Goal: Contribute content: Contribute content

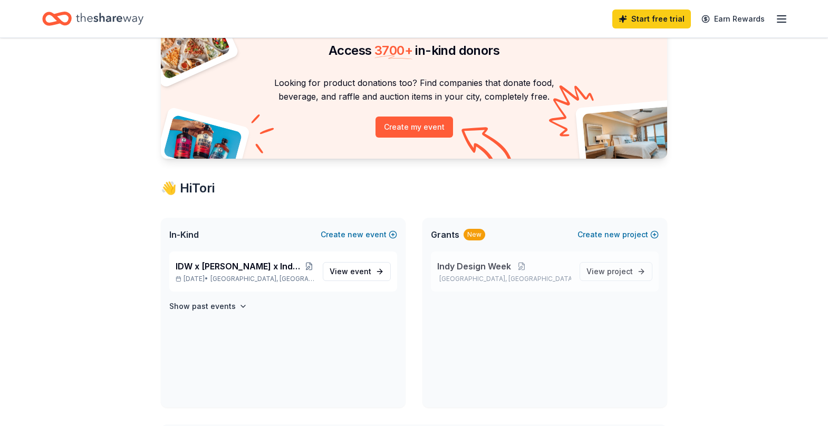
scroll to position [67, 0]
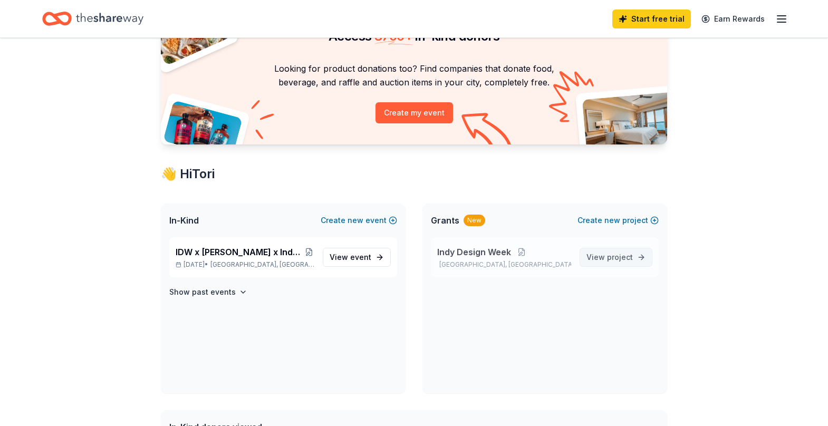
click at [607, 261] on span "View project" at bounding box center [609, 257] width 46 height 13
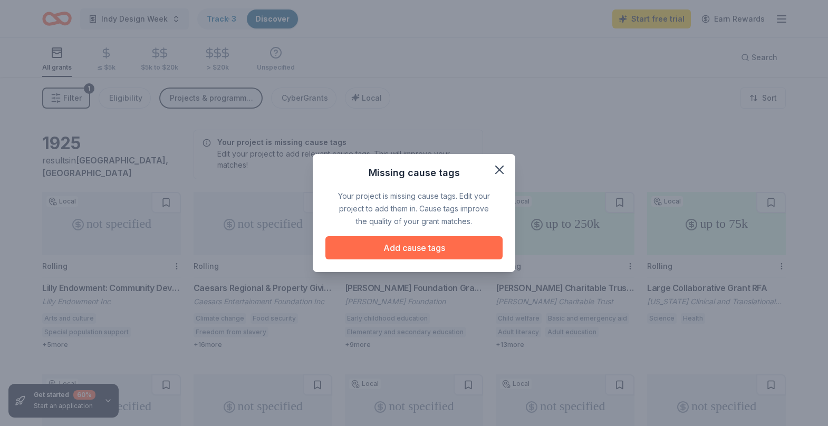
click at [419, 247] on button "Add cause tags" at bounding box center [413, 247] width 177 height 23
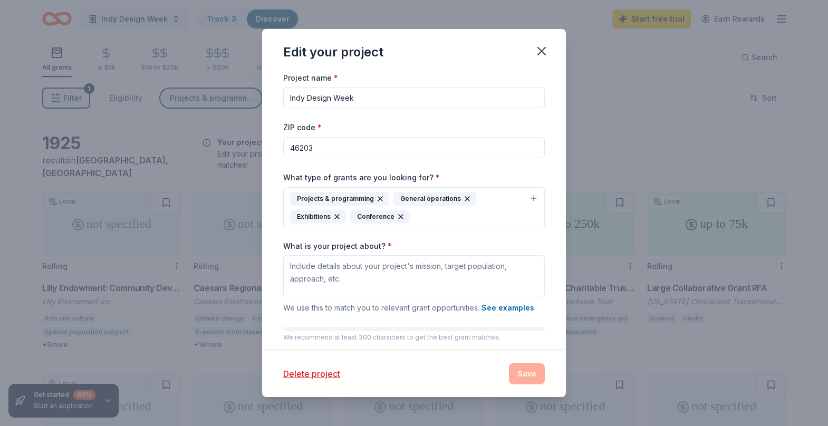
click at [354, 98] on input "Indy Design Week" at bounding box center [414, 97] width 262 height 21
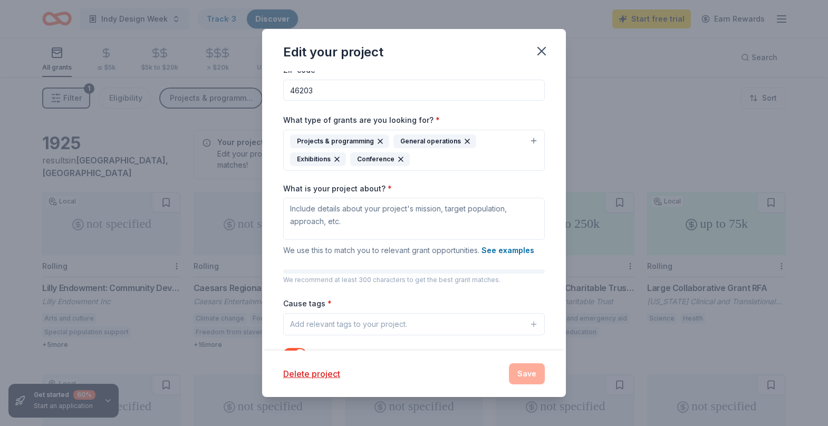
scroll to position [56, 0]
click at [539, 47] on icon "button" at bounding box center [541, 51] width 15 height 15
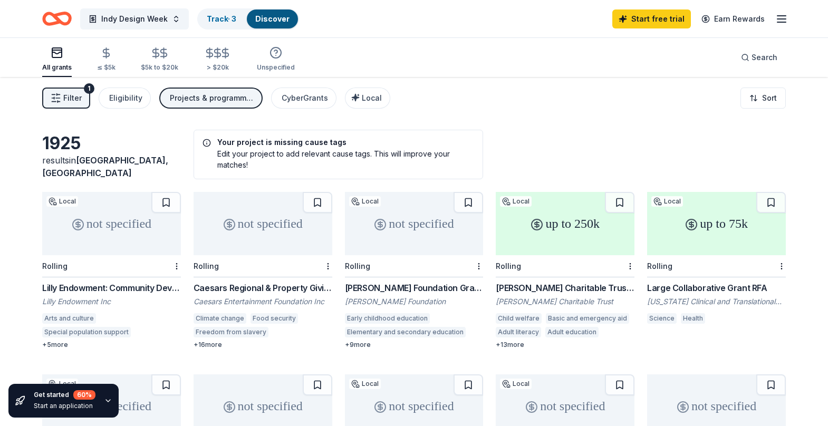
click at [781, 20] on icon "button" at bounding box center [781, 19] width 13 height 13
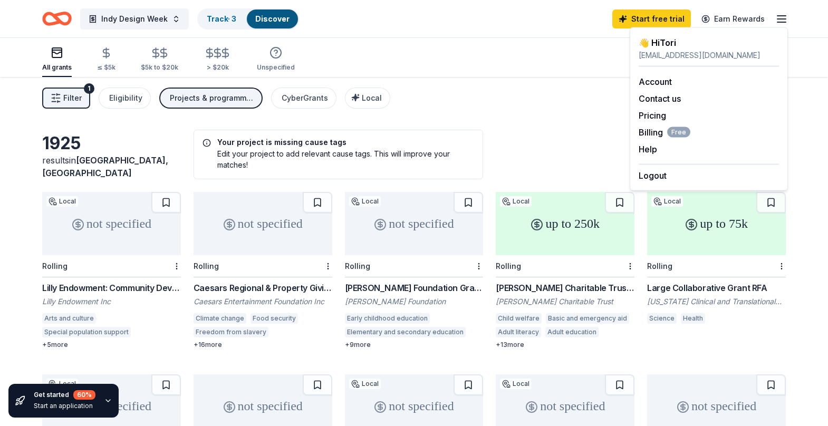
click at [781, 20] on icon "button" at bounding box center [781, 19] width 13 height 13
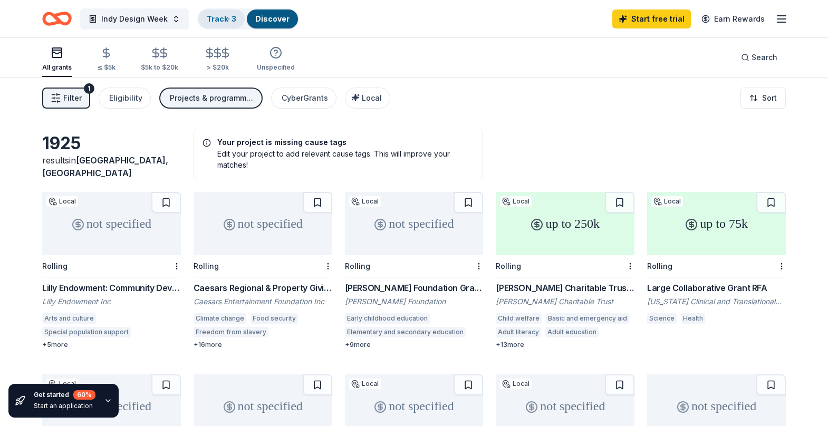
click at [237, 16] on div "Track · 3" at bounding box center [221, 18] width 46 height 19
click at [218, 25] on div "Track · 3" at bounding box center [221, 18] width 46 height 19
click at [268, 17] on link "Discover" at bounding box center [272, 18] width 34 height 9
click at [222, 15] on link "Track · 3" at bounding box center [222, 18] width 30 height 9
click at [137, 22] on span "Indy Design Week" at bounding box center [134, 19] width 66 height 13
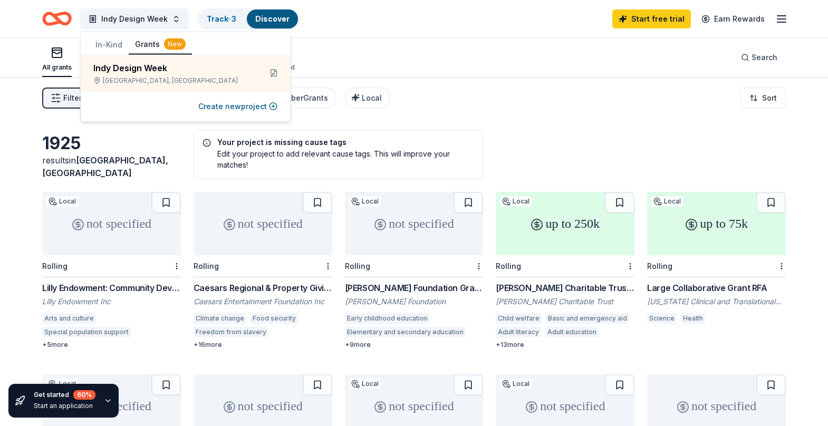
scroll to position [1, 0]
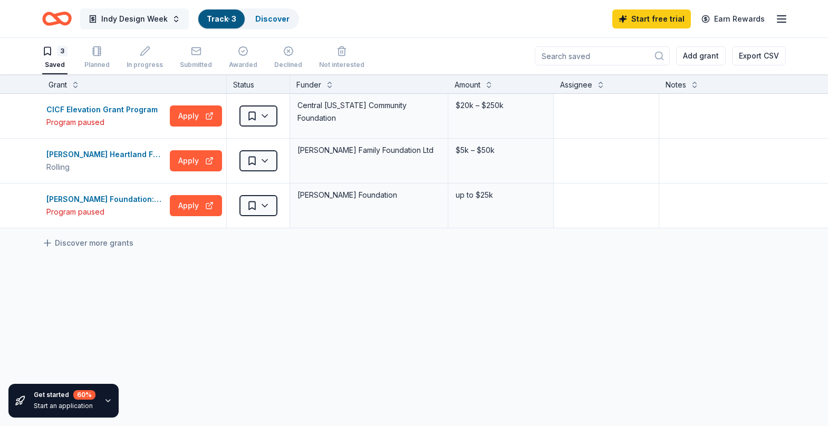
click at [124, 14] on span "Indy Design Week" at bounding box center [134, 19] width 66 height 13
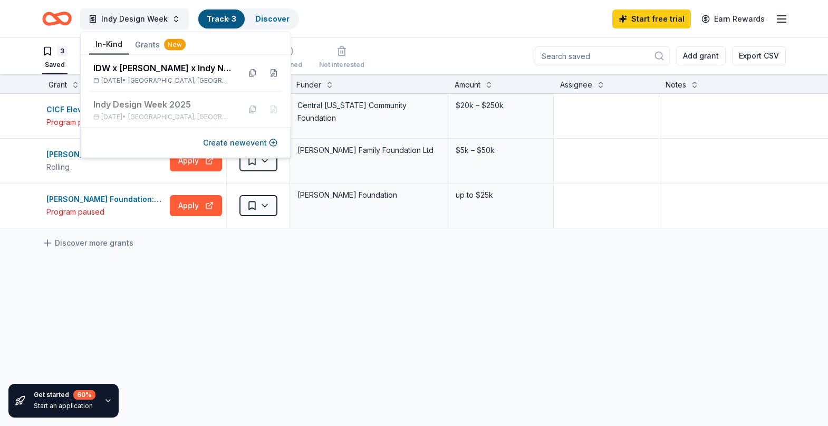
click at [110, 47] on button "In-Kind" at bounding box center [109, 45] width 40 height 20
click at [151, 294] on div "CICF Elevation Grant Program Program paused Apply Saved Central [US_STATE] Comm…" at bounding box center [430, 260] width 860 height 333
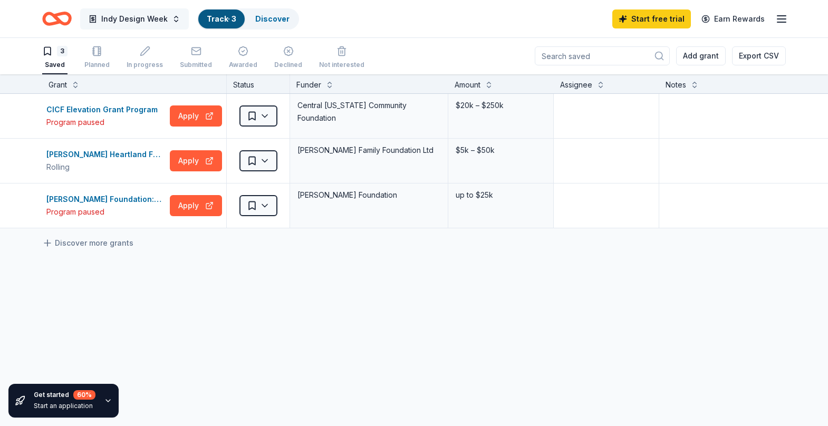
click at [127, 23] on span "Indy Design Week" at bounding box center [134, 19] width 66 height 13
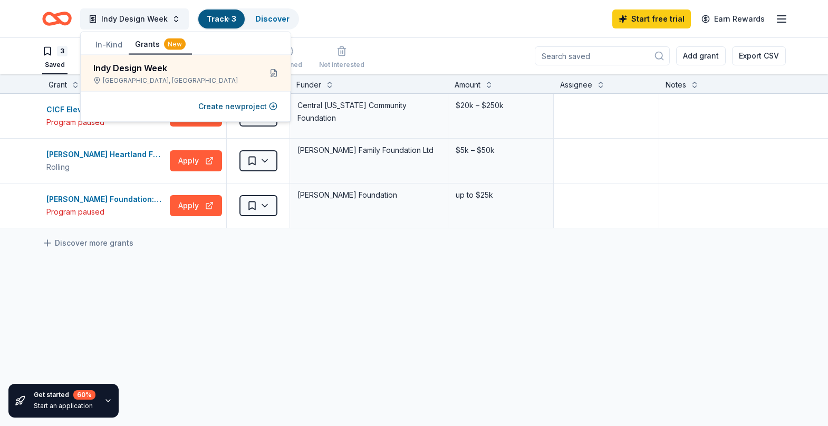
click at [109, 46] on button "In-Kind" at bounding box center [109, 44] width 40 height 19
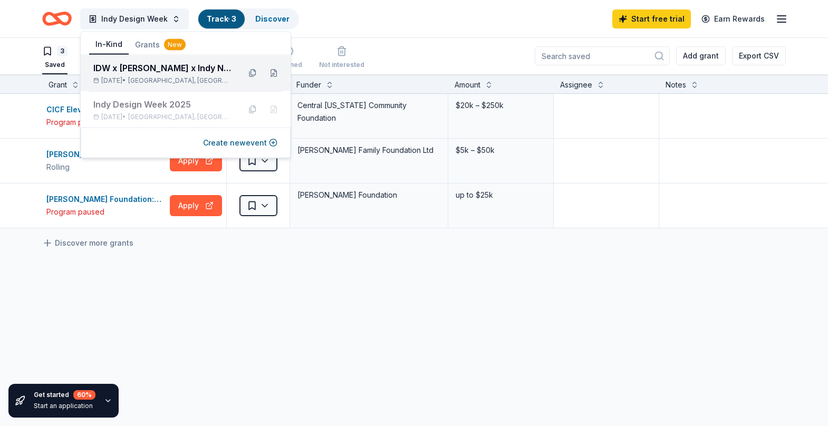
click at [165, 58] on div "IDW x [PERSON_NAME] x Indy Networking Speed Networking [DATE] • [GEOGRAPHIC_DAT…" at bounding box center [186, 73] width 210 height 36
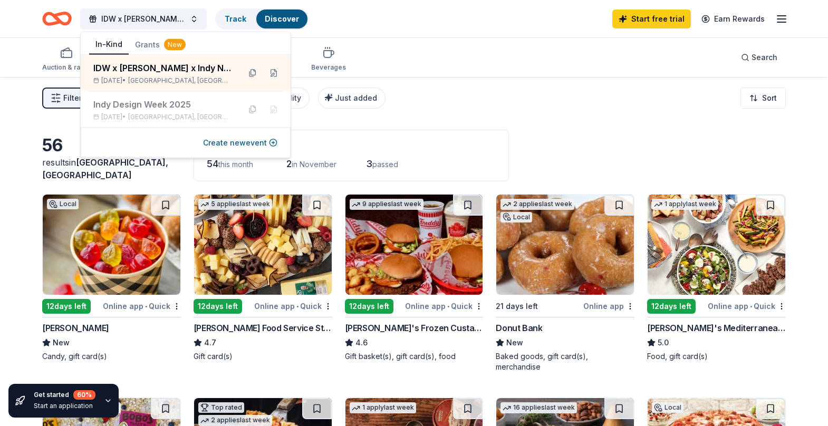
click at [457, 70] on div "Auction & raffle Meals Snacks Desserts Alcohol Beverages Search" at bounding box center [414, 57] width 744 height 39
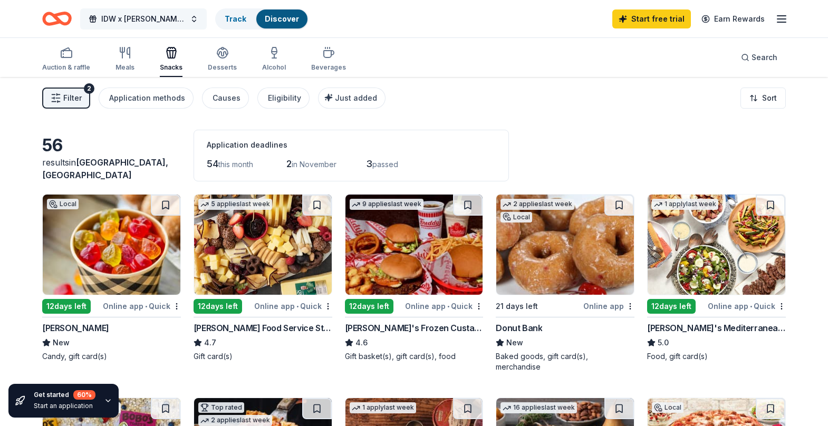
click at [154, 13] on span "IDW x [PERSON_NAME] x Indy Networking Speed Networking" at bounding box center [143, 19] width 84 height 13
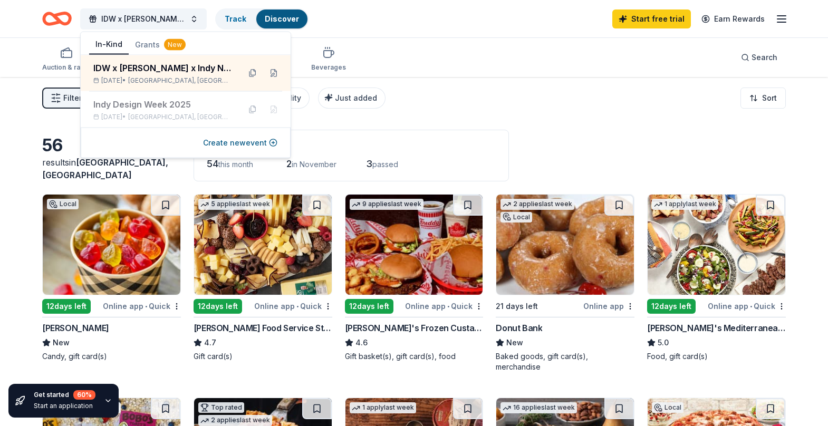
click at [415, 12] on div "IDW x [PERSON_NAME] x Indy Networking Speed Networking Track Discover Start fre…" at bounding box center [414, 18] width 744 height 25
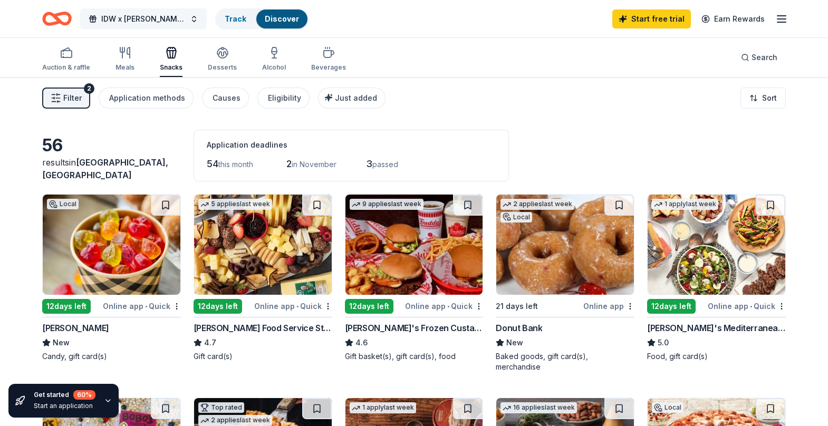
click at [160, 27] on button "IDW x [PERSON_NAME] x Indy Networking Speed Networking" at bounding box center [143, 18] width 127 height 21
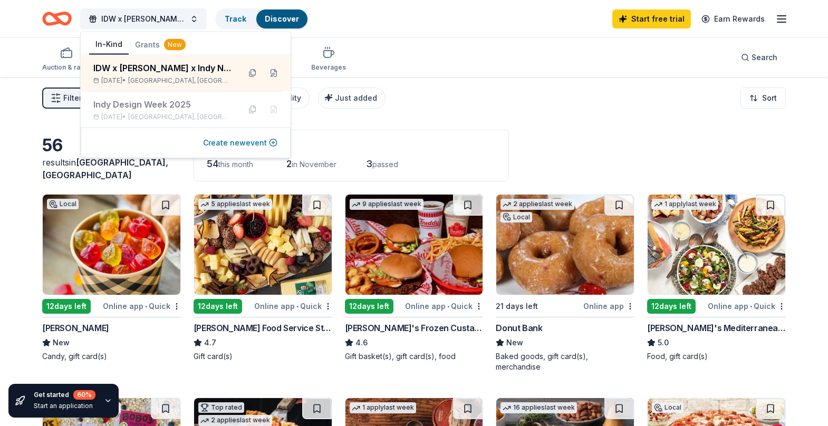
click at [244, 143] on button "Create new event" at bounding box center [240, 143] width 74 height 13
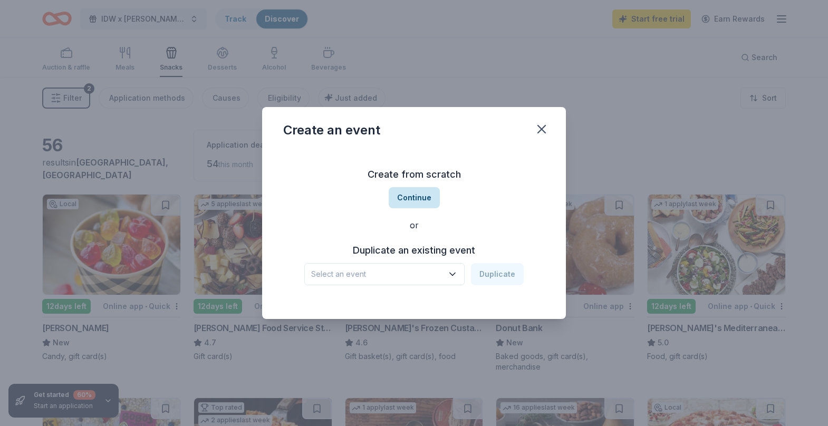
click at [416, 201] on button "Continue" at bounding box center [414, 197] width 51 height 21
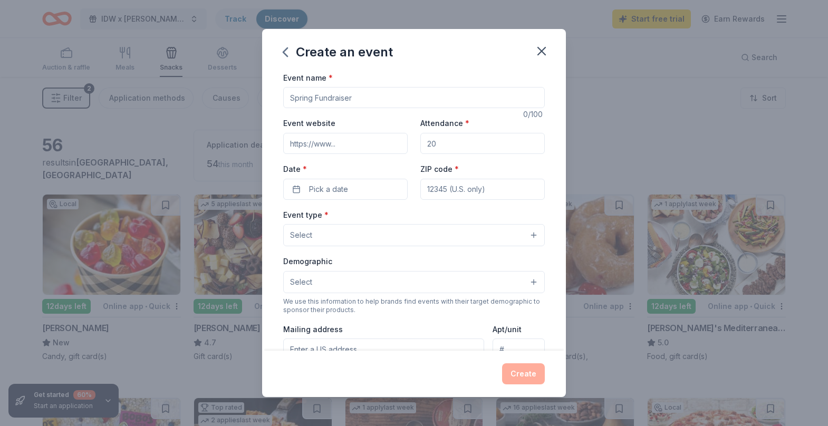
click at [324, 101] on input "Event name *" at bounding box center [414, 97] width 262 height 21
type input "Indy Design Week"
